Goal: Task Accomplishment & Management: Manage account settings

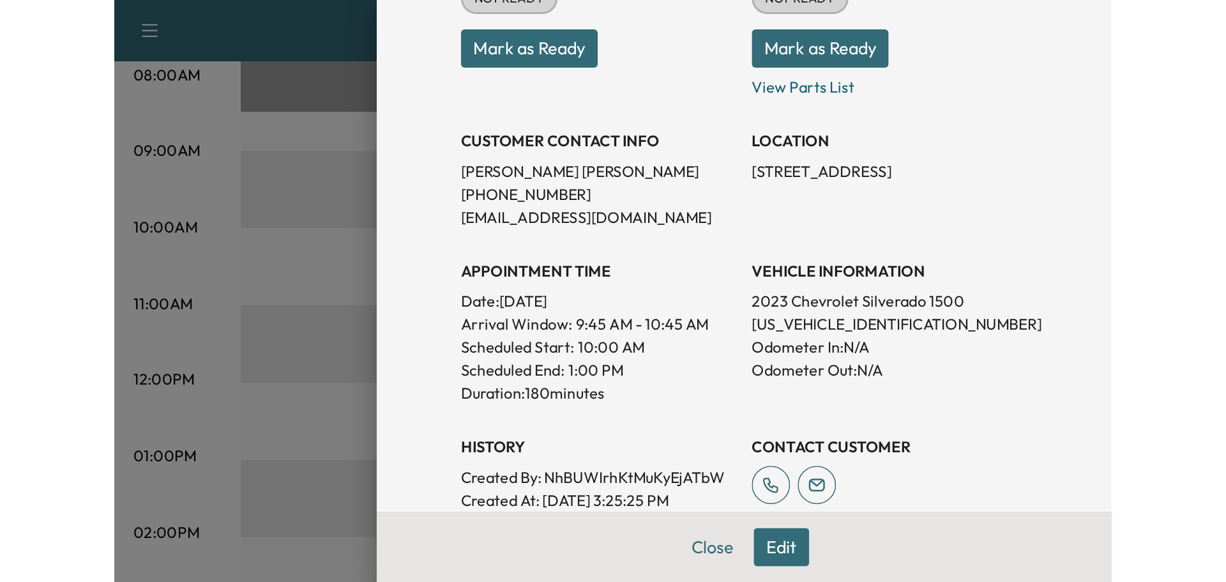
scroll to position [184, 0]
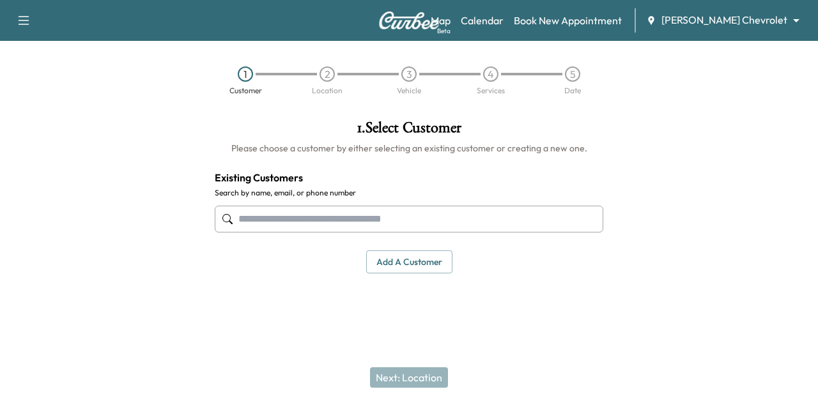
click at [740, 25] on body "Support Log Out Map Beta Calendar Book New Appointment [PERSON_NAME] Chevrolet …" at bounding box center [409, 201] width 818 height 403
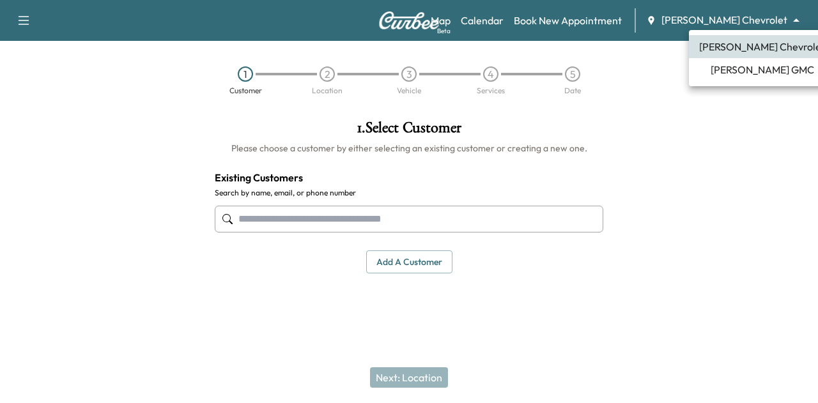
click at [532, 19] on div at bounding box center [409, 201] width 818 height 403
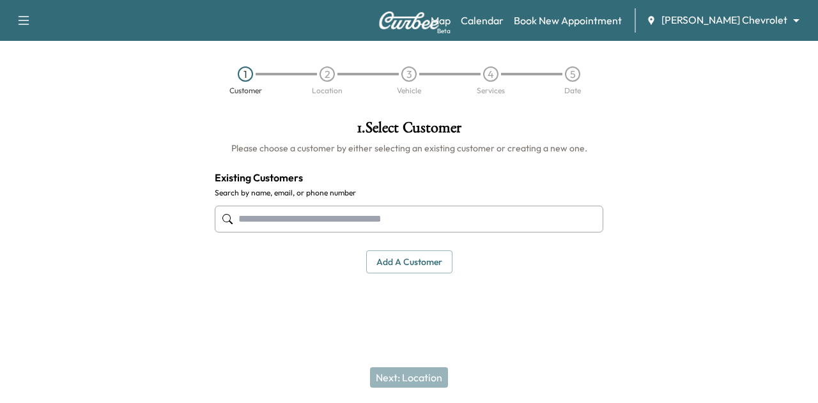
click at [503, 19] on link "Calendar" at bounding box center [482, 20] width 43 height 15
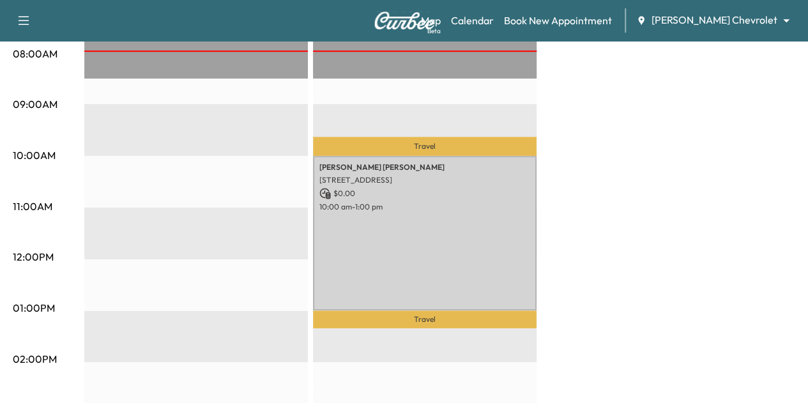
scroll to position [383, 0]
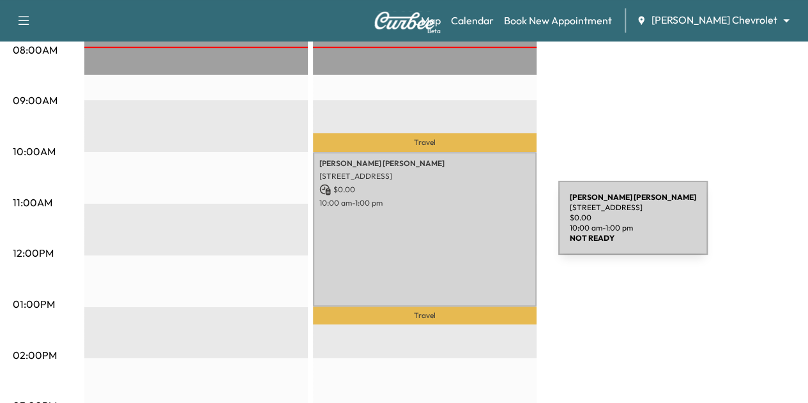
click at [462, 225] on div "[PERSON_NAME] [STREET_ADDRESS] $ 0.00 10:00 am - 1:00 pm" at bounding box center [425, 229] width 224 height 155
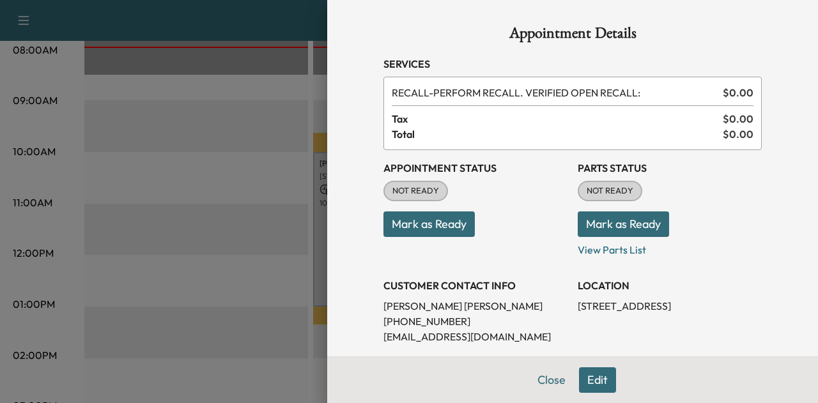
click at [607, 227] on button "Mark as Ready" at bounding box center [622, 224] width 91 height 26
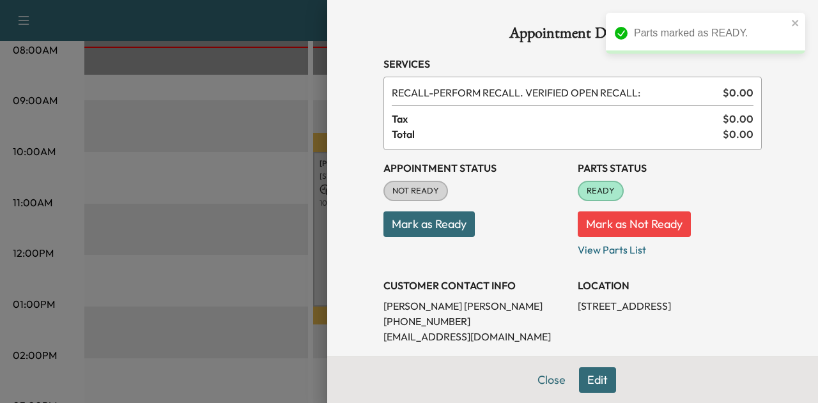
click at [415, 220] on button "Mark as Ready" at bounding box center [428, 224] width 91 height 26
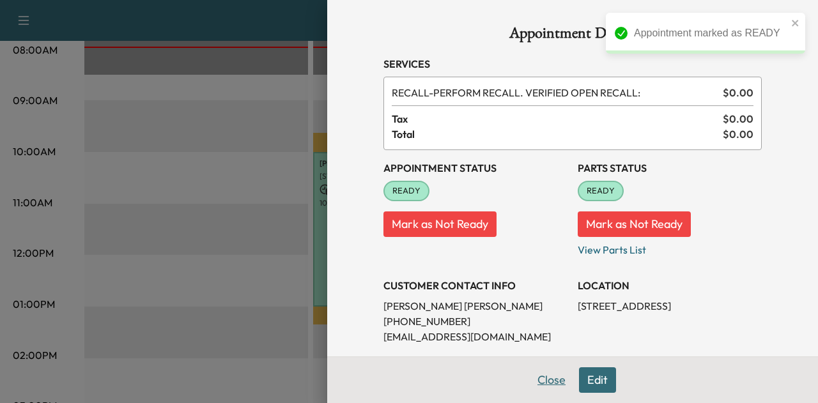
click at [549, 388] on button "Close" at bounding box center [551, 380] width 45 height 26
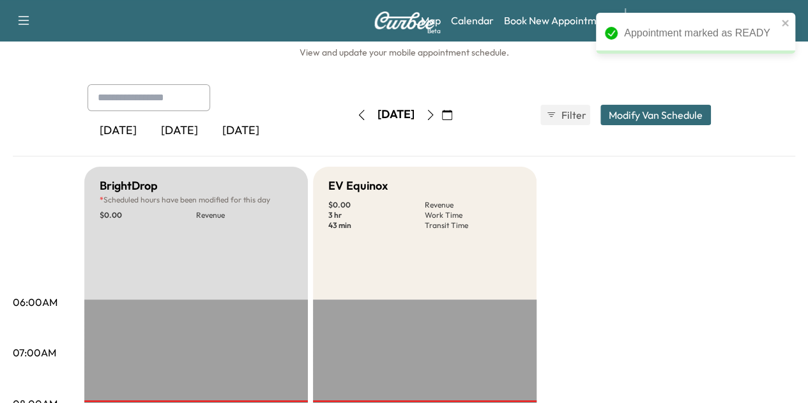
scroll to position [0, 0]
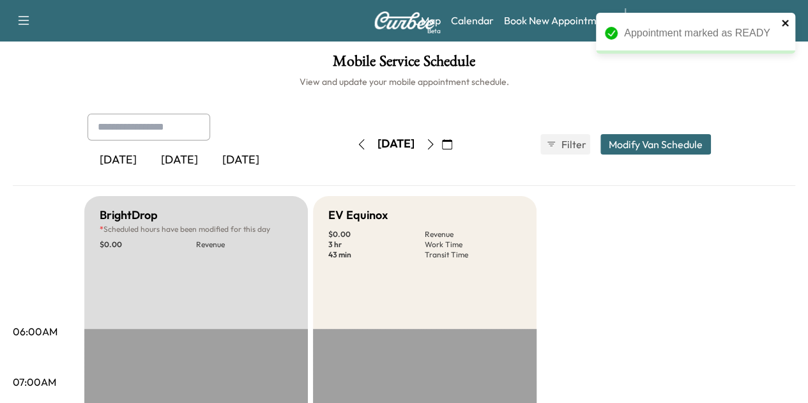
click at [784, 22] on icon "close" at bounding box center [785, 23] width 6 height 6
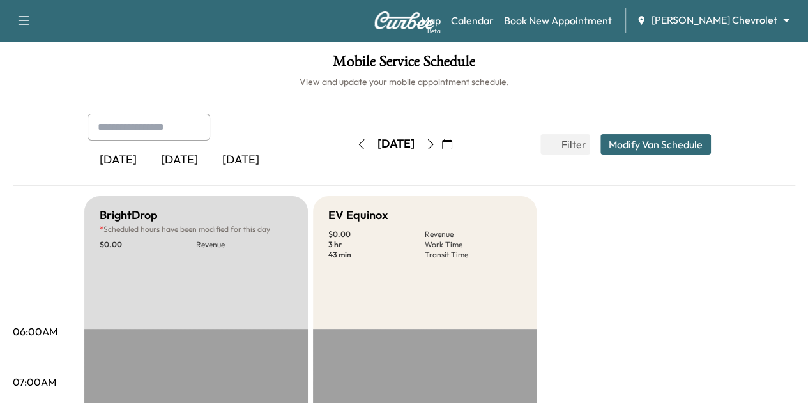
click at [760, 17] on div "Appointment marked as READY" at bounding box center [695, 38] width 204 height 56
click at [723, 29] on div "Map Beta Calendar Book New Appointment [PERSON_NAME] Chevrolet ******** ​" at bounding box center [609, 20] width 377 height 24
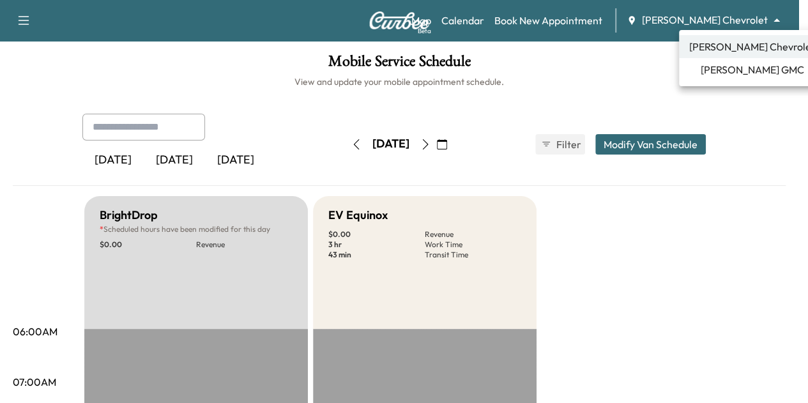
click at [735, 21] on body "Support Log Out Map Beta Calendar Book New Appointment [PERSON_NAME] Chevrolet …" at bounding box center [404, 201] width 808 height 403
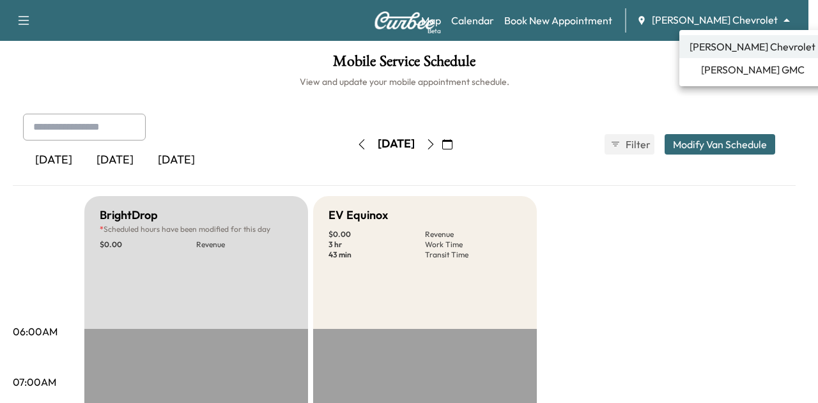
click at [712, 63] on span "[PERSON_NAME] GMC" at bounding box center [752, 69] width 103 height 15
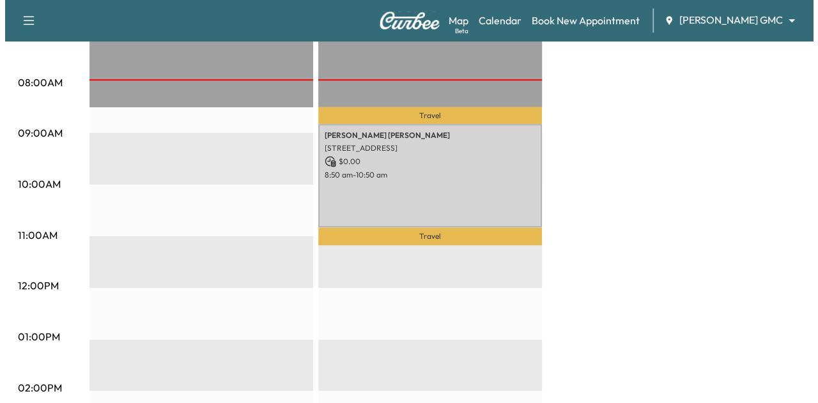
scroll to position [383, 0]
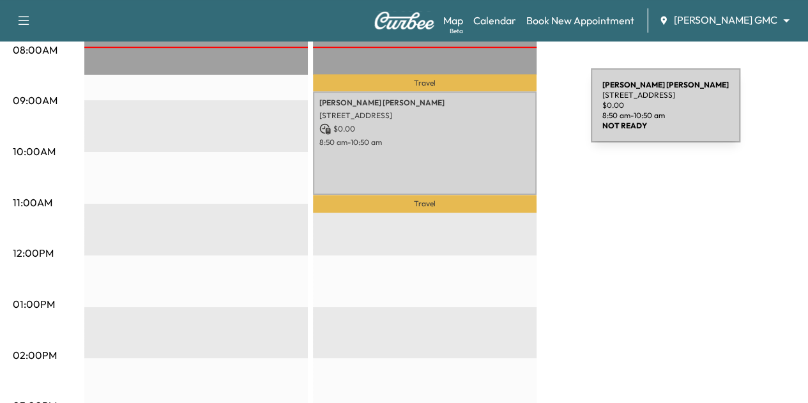
click at [495, 113] on p "[STREET_ADDRESS]" at bounding box center [424, 116] width 211 height 10
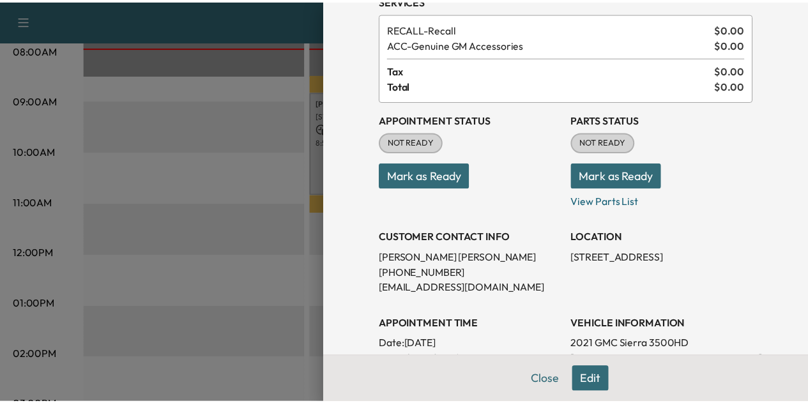
scroll to position [64, 0]
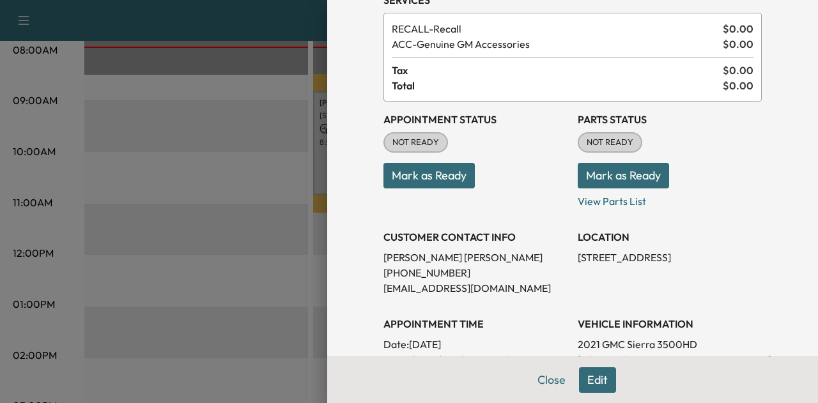
click at [397, 168] on button "Mark as Ready" at bounding box center [428, 176] width 91 height 26
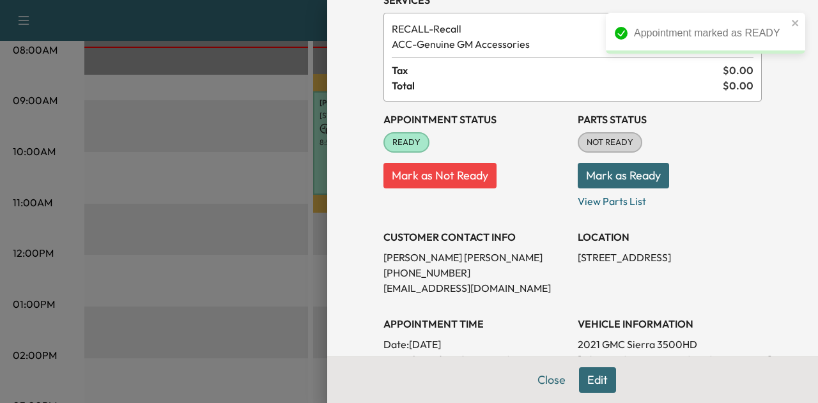
click at [612, 176] on button "Mark as Ready" at bounding box center [622, 176] width 91 height 26
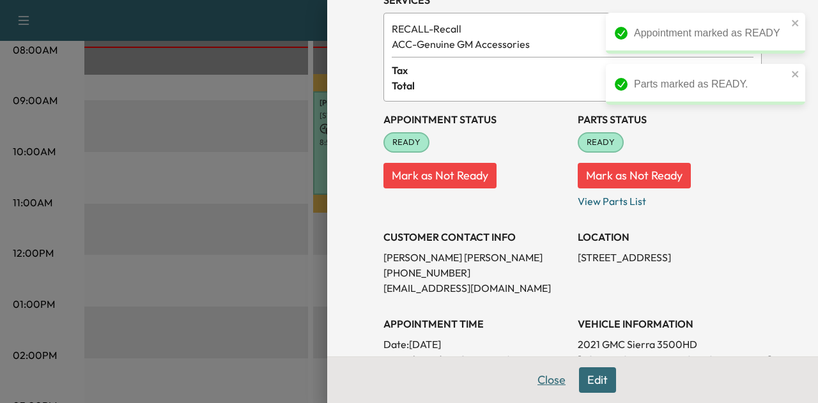
click at [540, 381] on button "Close" at bounding box center [551, 380] width 45 height 26
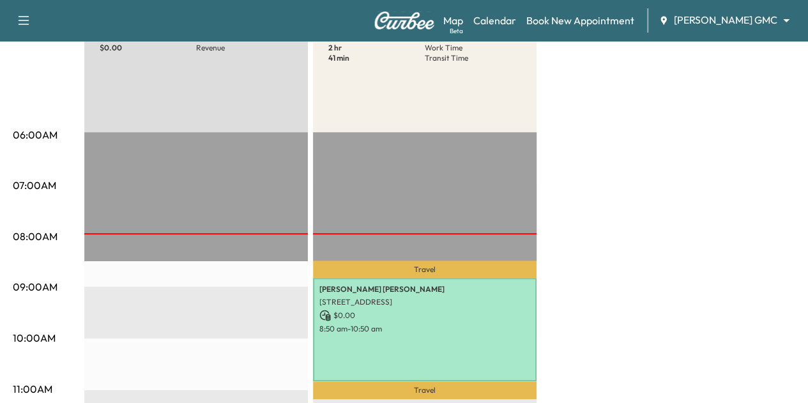
scroll to position [0, 0]
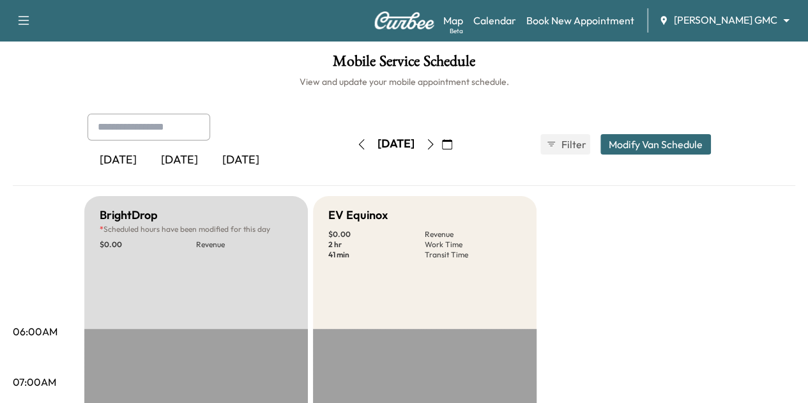
click at [356, 142] on icon "button" at bounding box center [361, 144] width 10 height 10
click at [458, 146] on button "button" at bounding box center [447, 144] width 22 height 20
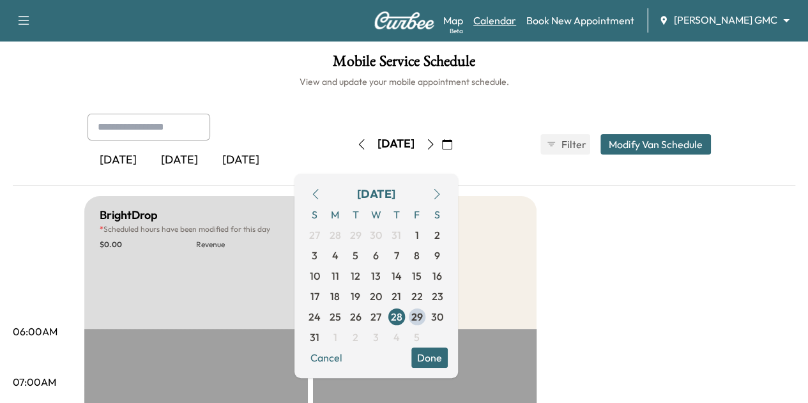
click at [516, 20] on link "Calendar" at bounding box center [494, 20] width 43 height 15
click at [700, 27] on body "Support Log Out Map Beta Calendar Book New Appointment [PERSON_NAME] GMC ******…" at bounding box center [404, 201] width 808 height 403
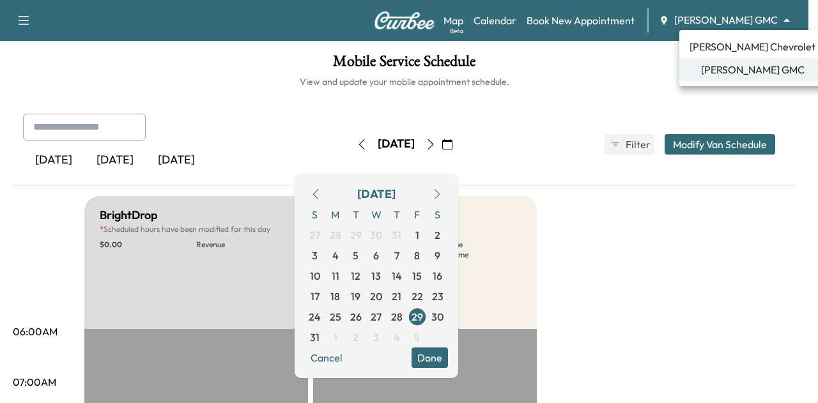
click at [703, 48] on span "[PERSON_NAME] Chevrolet" at bounding box center [752, 46] width 126 height 15
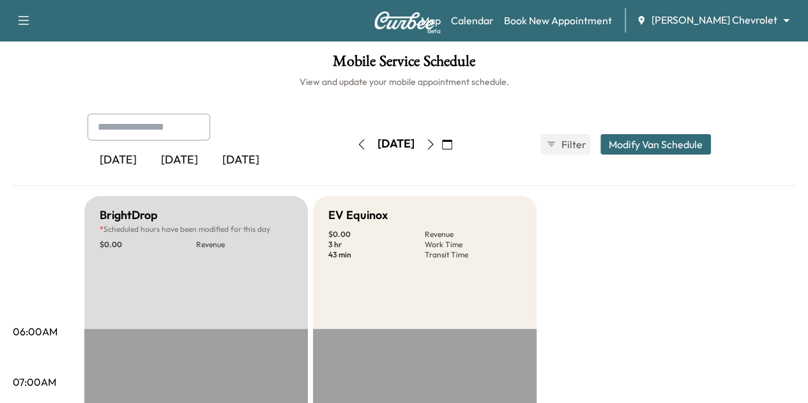
click at [356, 149] on icon "button" at bounding box center [361, 144] width 10 height 10
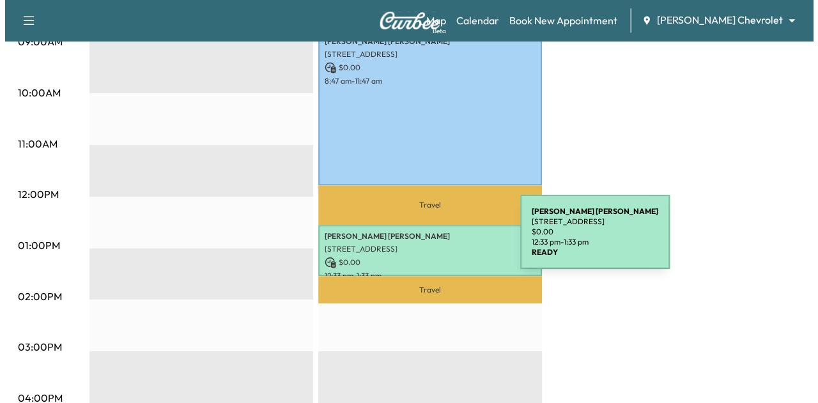
scroll to position [447, 0]
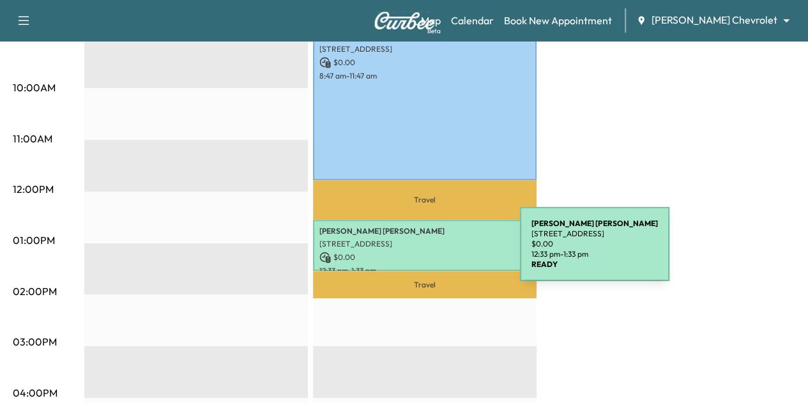
click at [424, 252] on p "$ 0.00" at bounding box center [424, 257] width 211 height 11
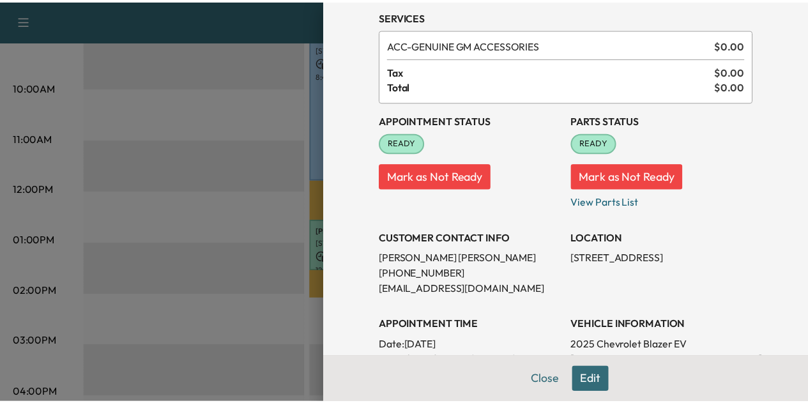
scroll to position [0, 0]
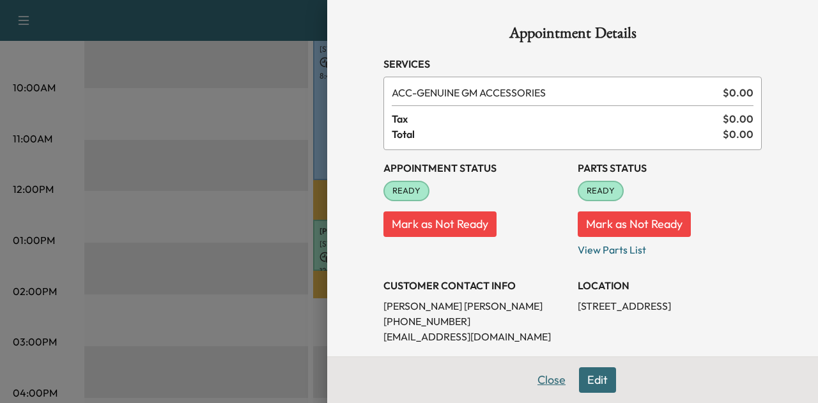
click at [548, 375] on button "Close" at bounding box center [551, 380] width 45 height 26
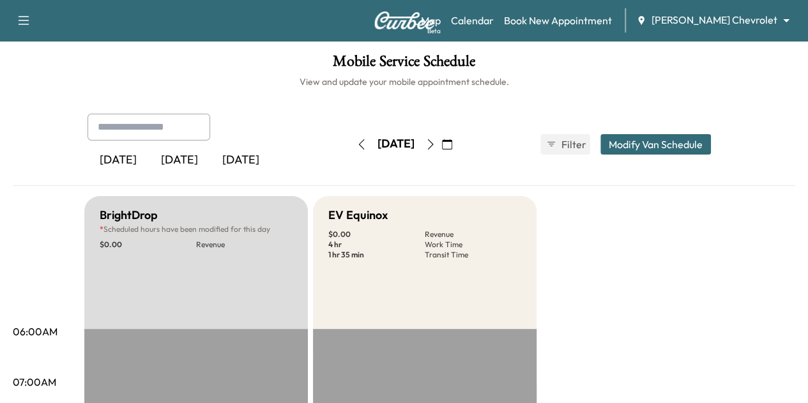
click at [351, 142] on button "button" at bounding box center [362, 144] width 22 height 20
click at [436, 139] on icon "button" at bounding box center [430, 144] width 10 height 10
click at [436, 143] on icon "button" at bounding box center [430, 144] width 10 height 10
click at [712, 27] on div "[PERSON_NAME] Chevrolet ******** ​" at bounding box center [717, 20] width 162 height 15
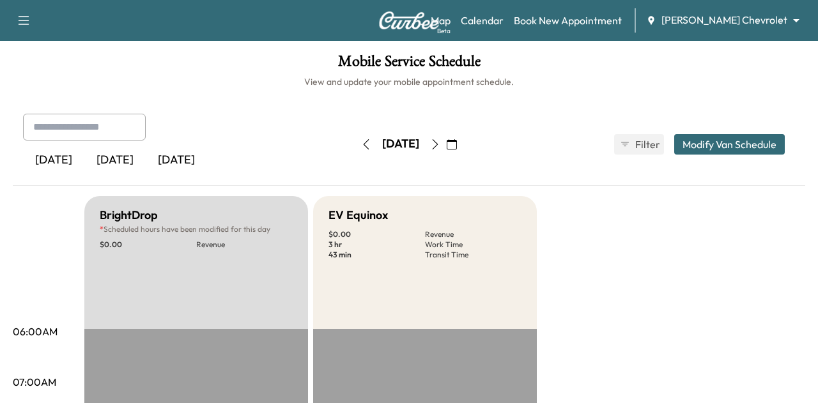
click at [721, 24] on body "Support Log Out Map Beta Calendar Book New Appointment [PERSON_NAME] Chevrolet …" at bounding box center [409, 201] width 818 height 403
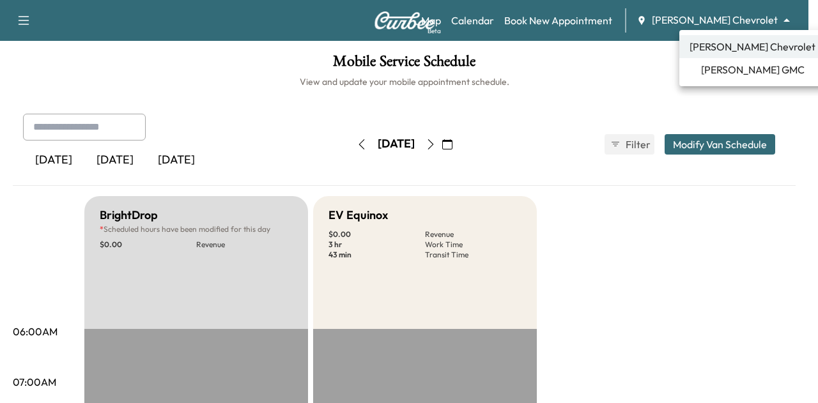
click at [695, 70] on li "[PERSON_NAME] GMC" at bounding box center [752, 69] width 146 height 23
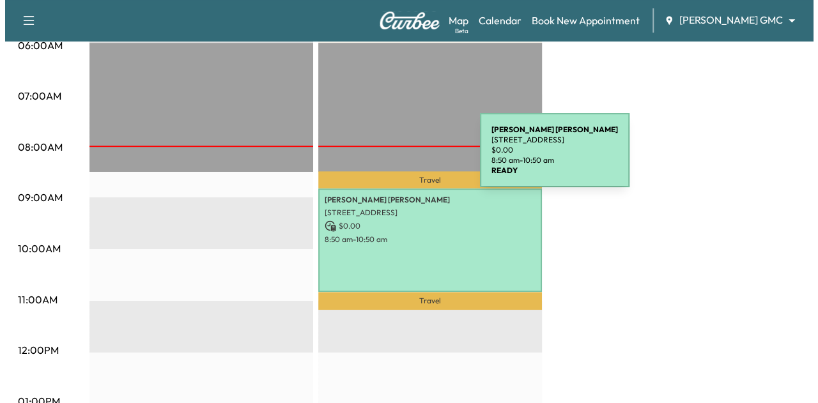
scroll to position [319, 0]
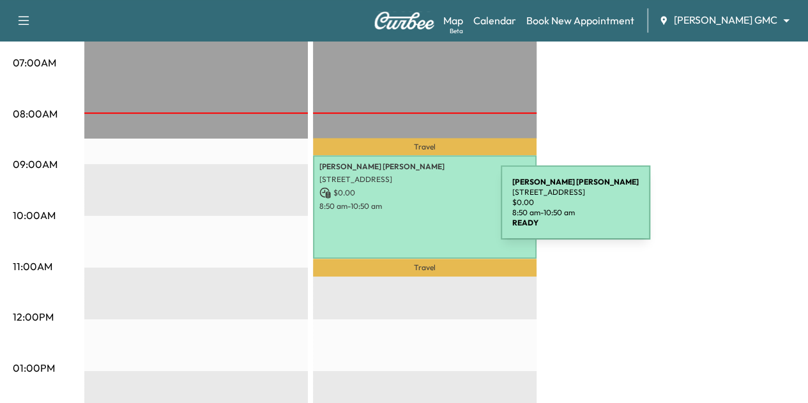
click at [405, 211] on div "[PERSON_NAME] [STREET_ADDRESS] $ 0.00 8:50 am - 10:50 am" at bounding box center [425, 206] width 224 height 103
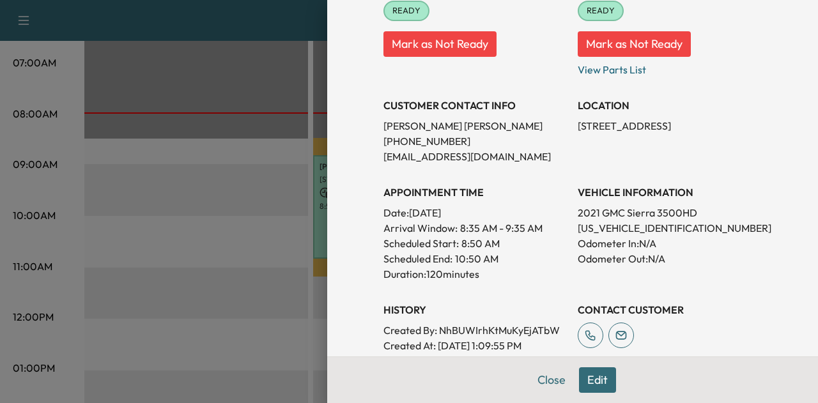
scroll to position [192, 0]
